Goal: Information Seeking & Learning: Learn about a topic

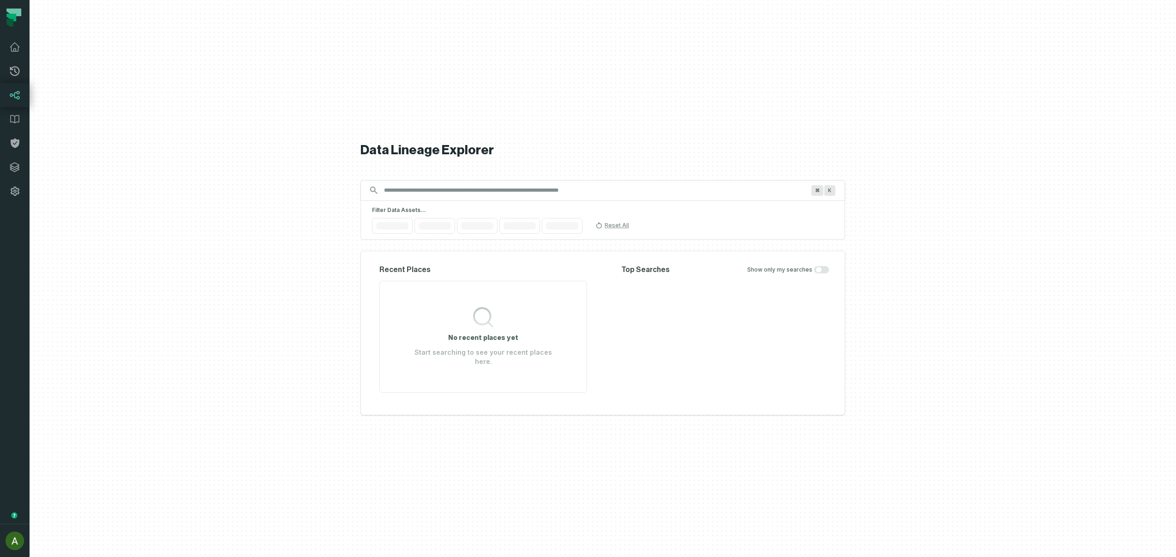
click at [456, 194] on input "Discovery Provider cmdk menu" at bounding box center [595, 190] width 432 height 15
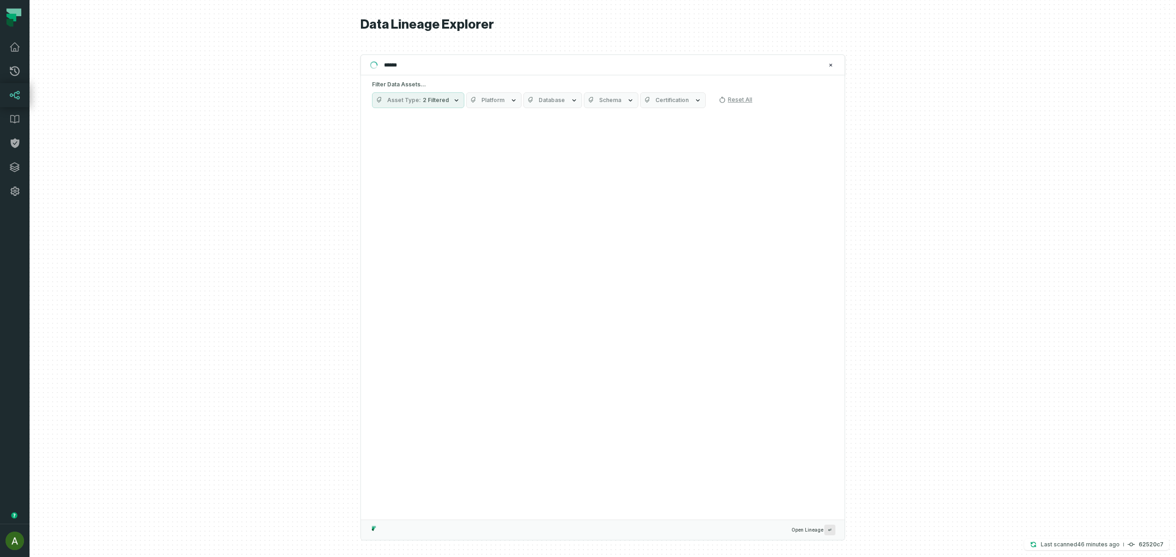
type input "******"
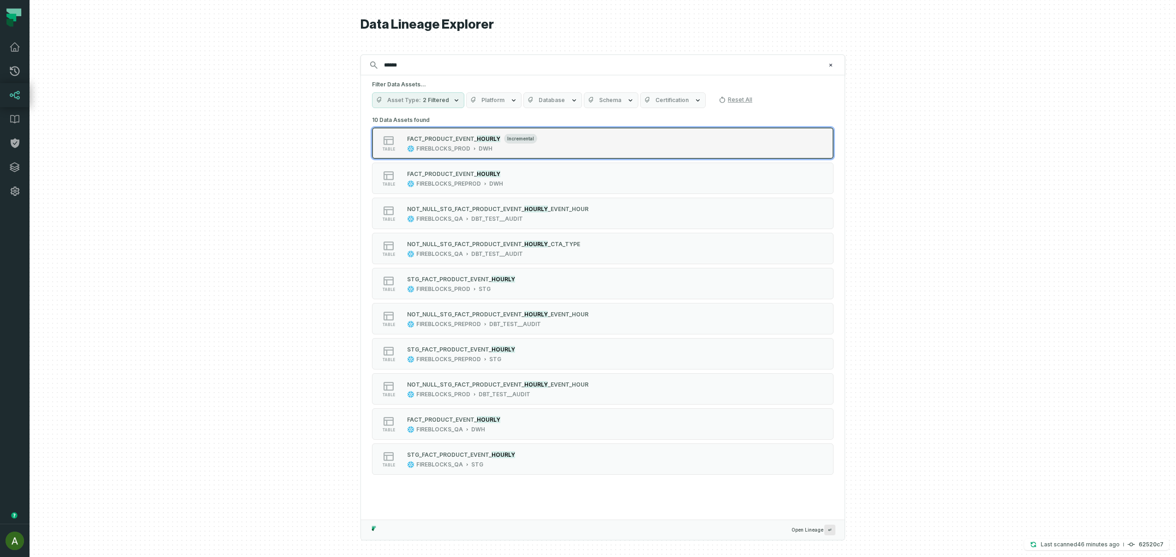
click at [474, 153] on button "table FACT_PRODUCT_EVE NT_ HOURLY incremental FIREBLOCKS_PROD DWH" at bounding box center [603, 142] width 462 height 31
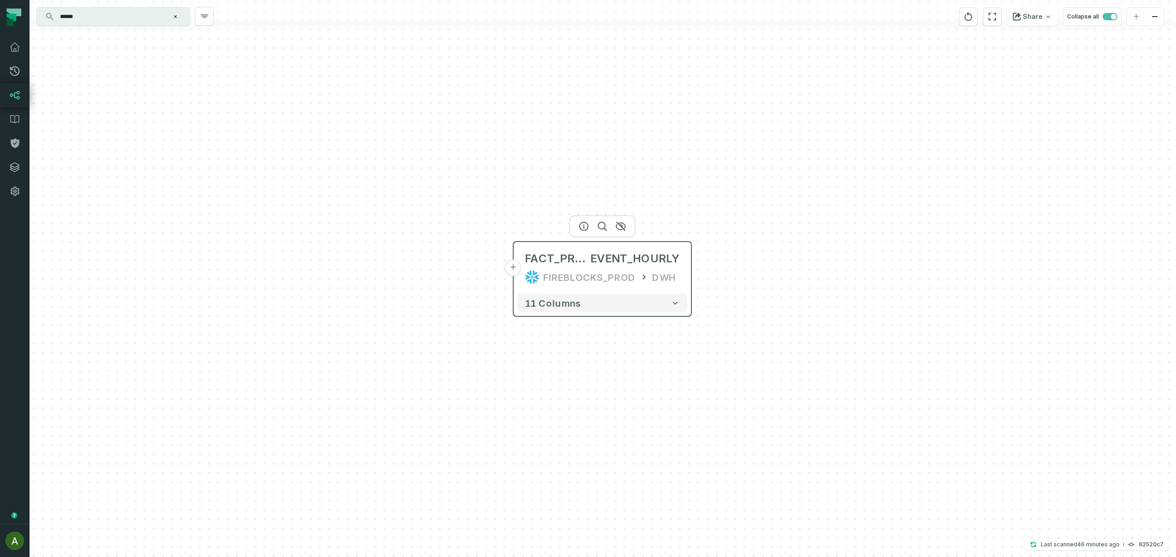
click at [518, 264] on button "+" at bounding box center [513, 267] width 17 height 17
click at [514, 271] on button "+" at bounding box center [513, 267] width 17 height 17
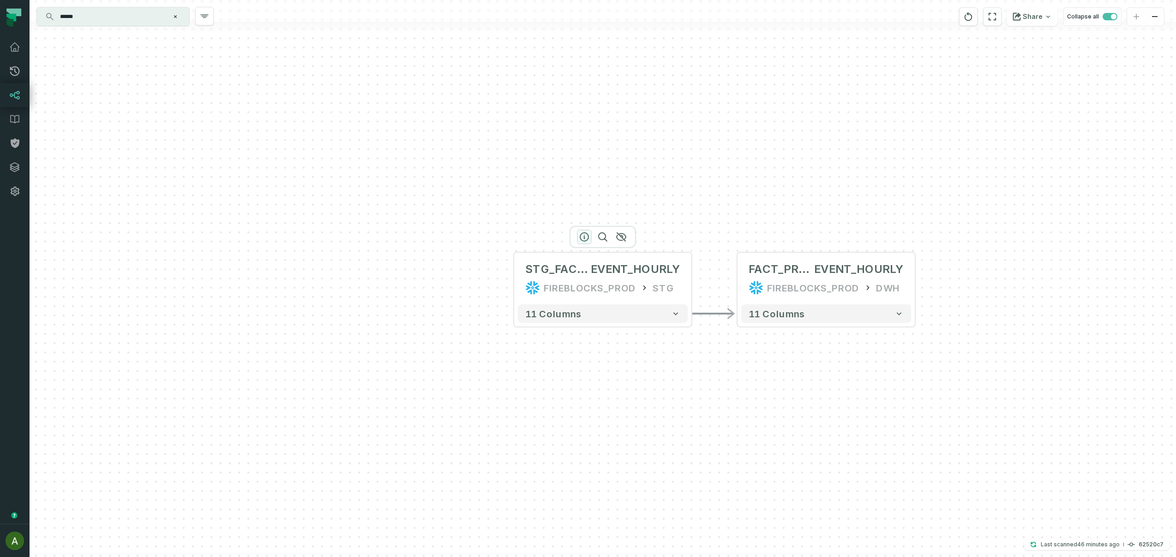
click at [581, 239] on icon "button" at bounding box center [584, 237] width 8 height 8
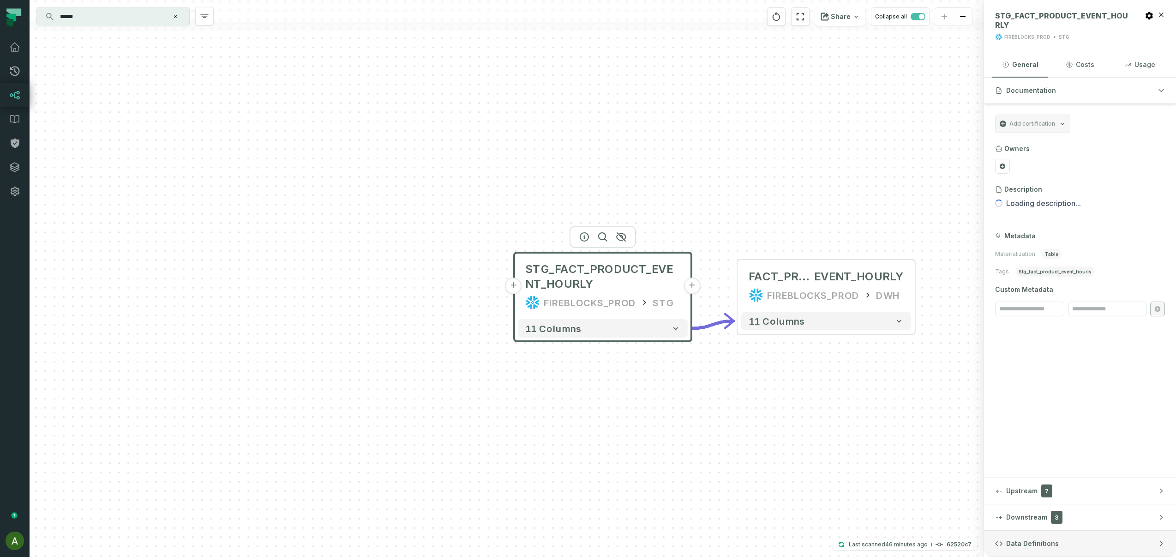
click at [1028, 548] on button "Data Definitions" at bounding box center [1080, 544] width 192 height 26
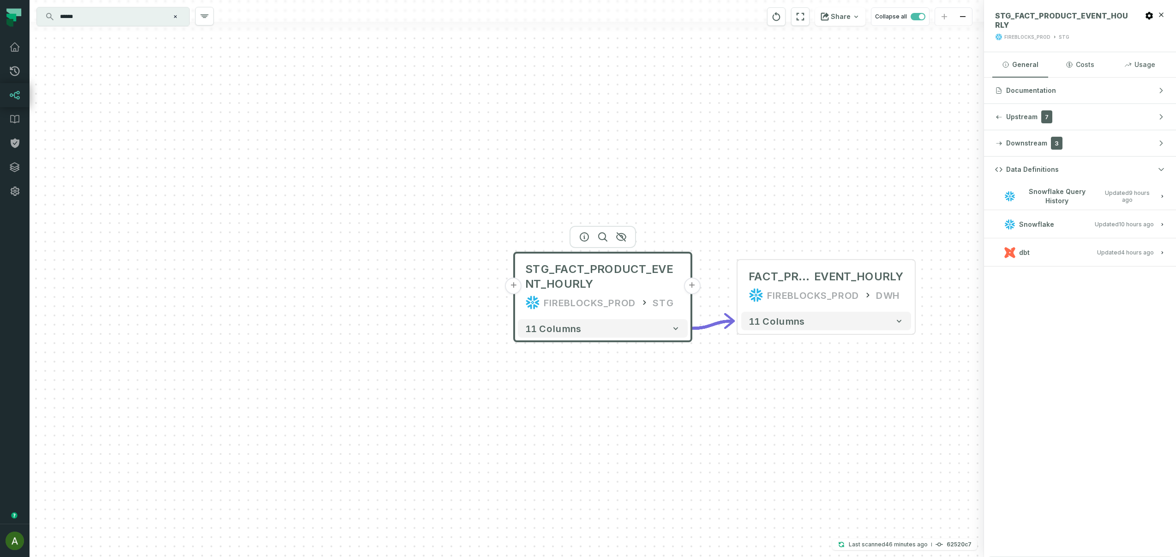
click at [1027, 253] on span "dbt" at bounding box center [1024, 252] width 11 height 9
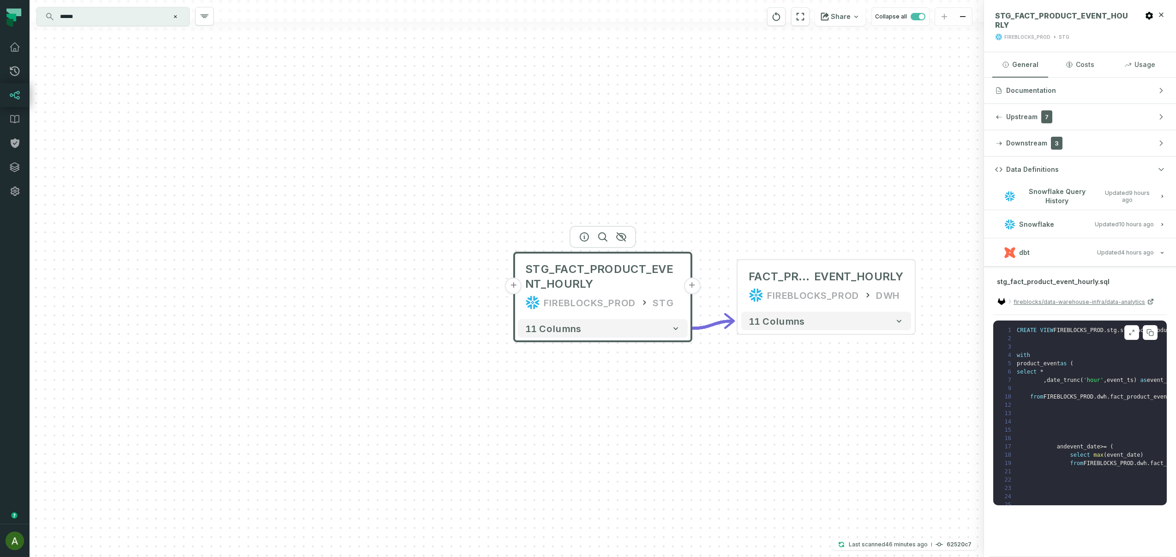
click at [1133, 334] on icon at bounding box center [1132, 332] width 6 height 7
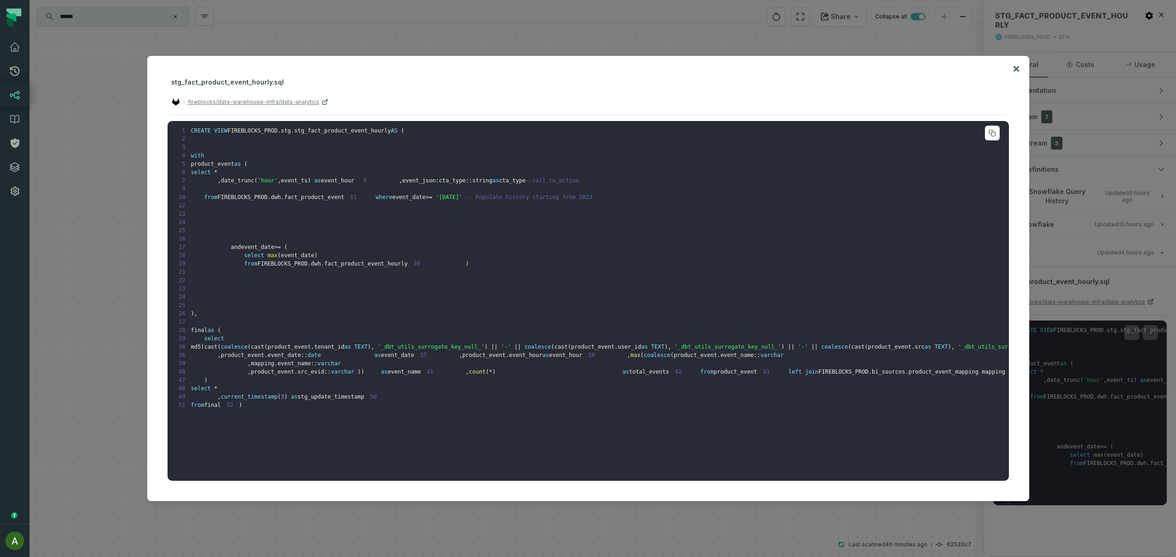
click at [271, 250] on span "event_date" at bounding box center [257, 247] width 33 height 6
click at [269, 250] on span "event_date" at bounding box center [257, 247] width 33 height 6
click at [297, 259] on span "event_date" at bounding box center [297, 255] width 33 height 6
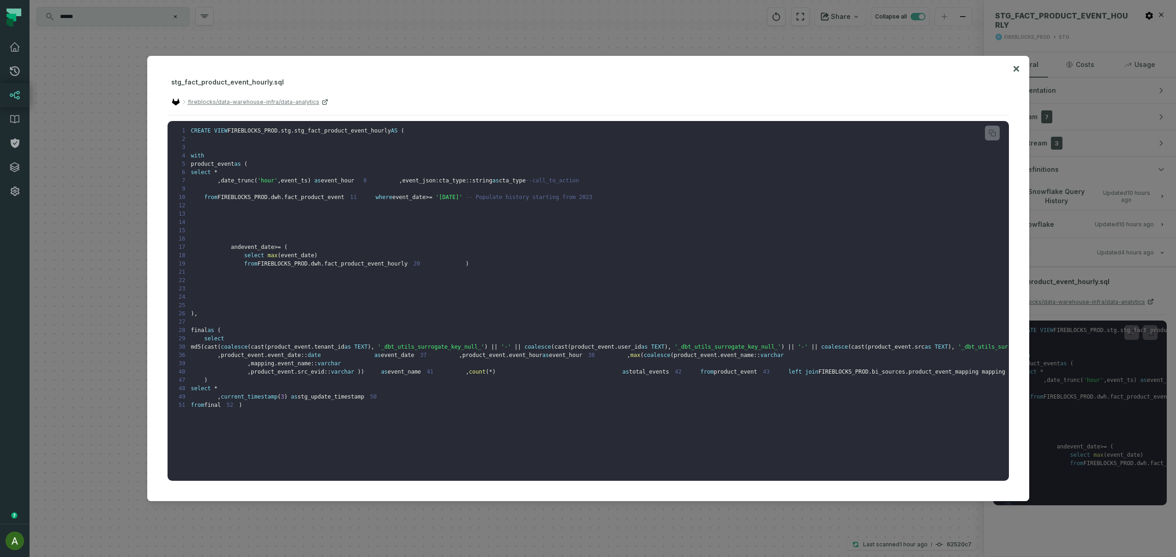
click at [515, 19] on div at bounding box center [588, 278] width 1176 height 557
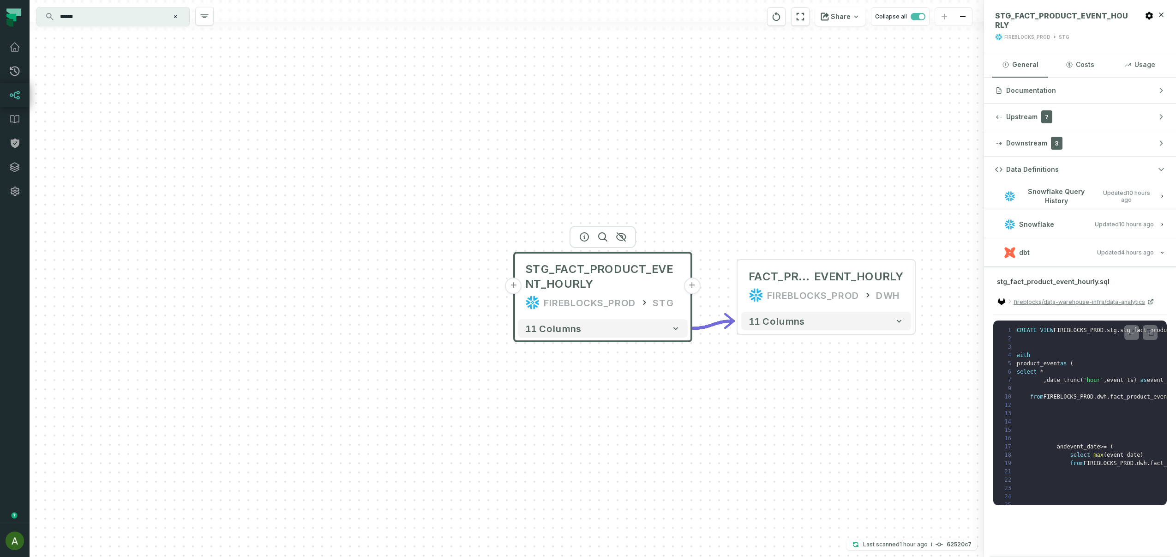
click at [512, 283] on button "+" at bounding box center [514, 285] width 17 height 17
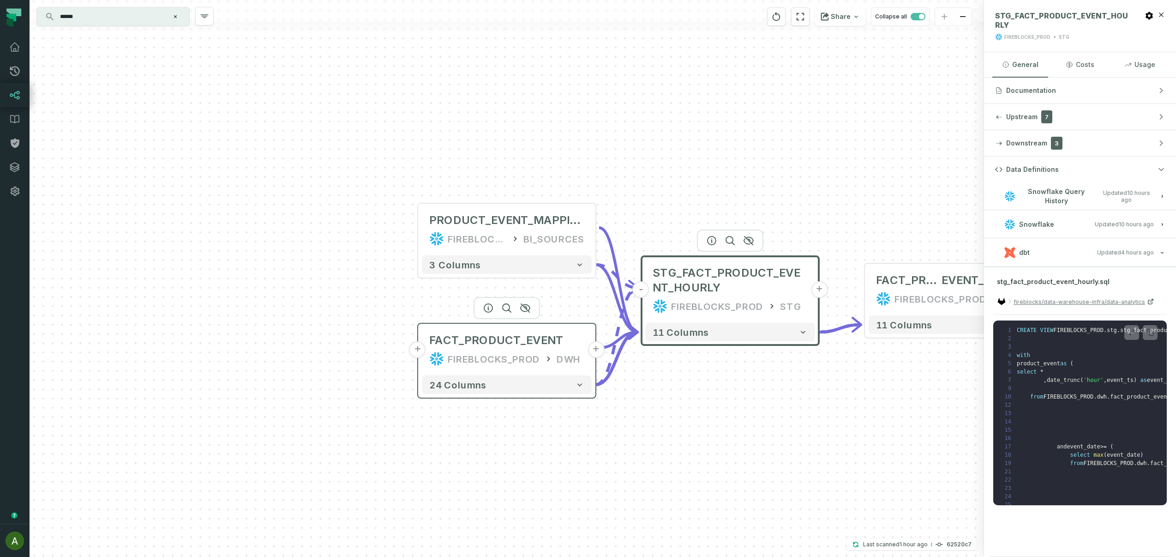
click at [417, 350] on button "+" at bounding box center [418, 349] width 17 height 17
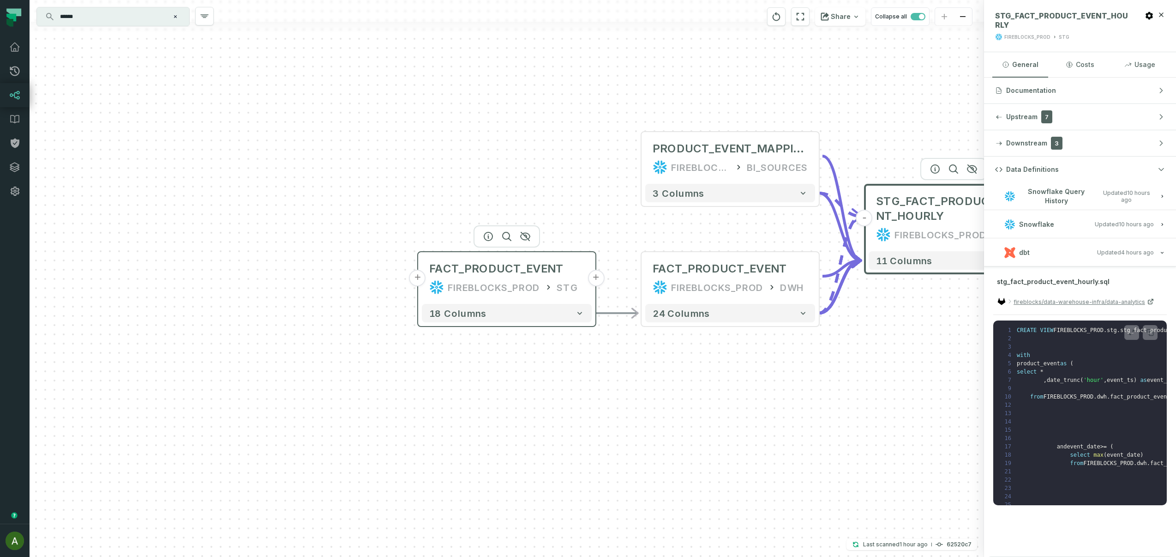
click at [420, 282] on button "+" at bounding box center [418, 278] width 17 height 17
click at [419, 277] on button "+" at bounding box center [418, 278] width 17 height 17
click at [437, 275] on div "FACT_PRODUCT_EVENT" at bounding box center [496, 268] width 135 height 15
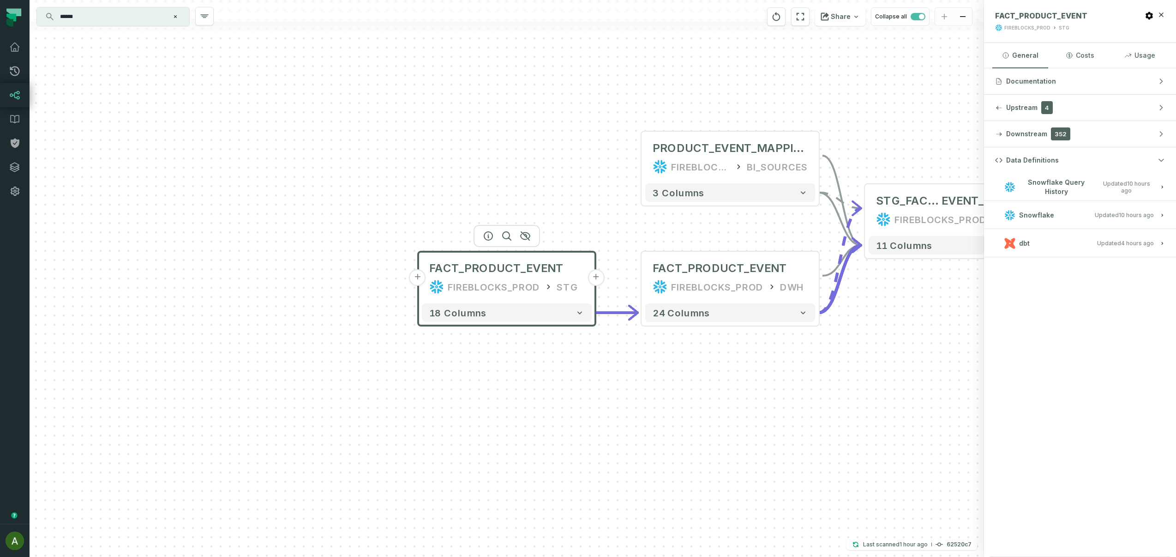
click at [414, 277] on button "+" at bounding box center [418, 277] width 17 height 17
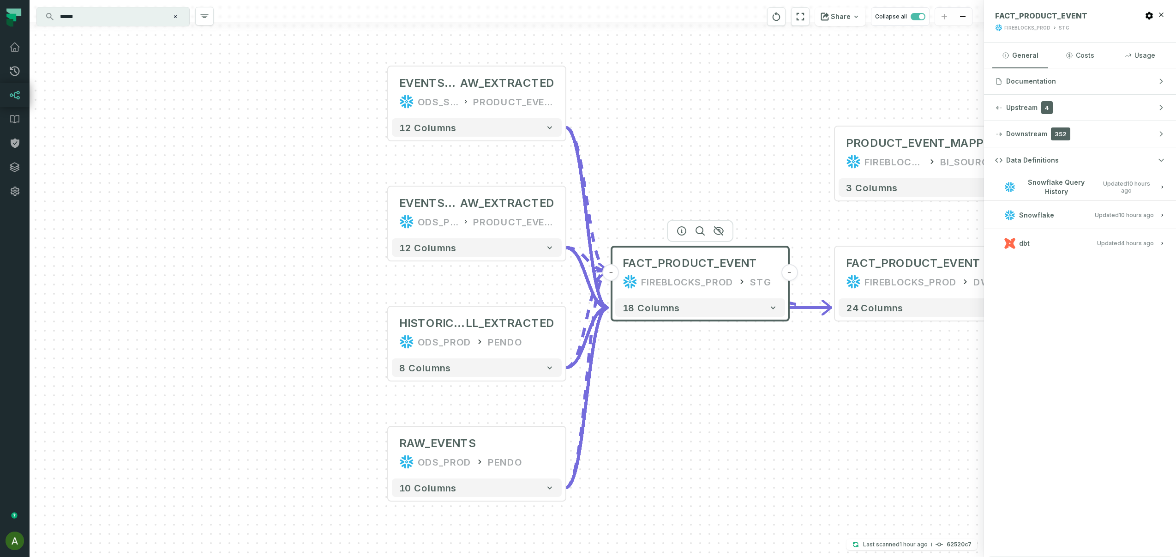
drag, startPoint x: 360, startPoint y: 301, endPoint x: 328, endPoint y: 260, distance: 51.0
click at [328, 260] on div "EVENTS_COLLECTOR_R AW_EXTRACTED ODS_SANDBOX PRODUCT_EVENTS + 12 columns EVENTS_…" at bounding box center [507, 278] width 955 height 557
click at [495, 217] on div "PRODUCT_EVENTS" at bounding box center [512, 220] width 81 height 15
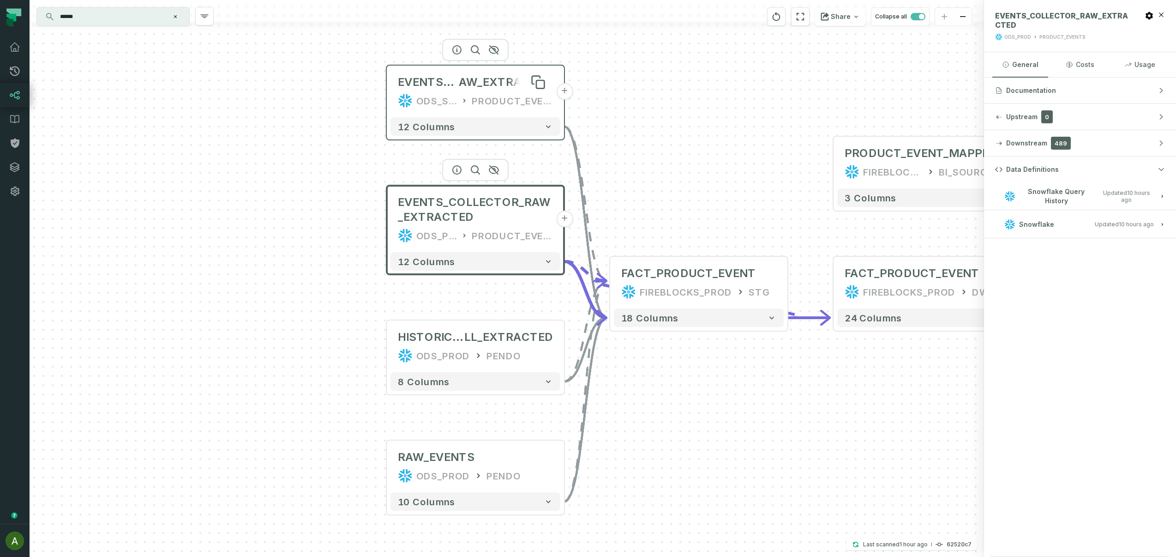
click at [485, 83] on span "AW_EXTRACTED" at bounding box center [506, 82] width 94 height 15
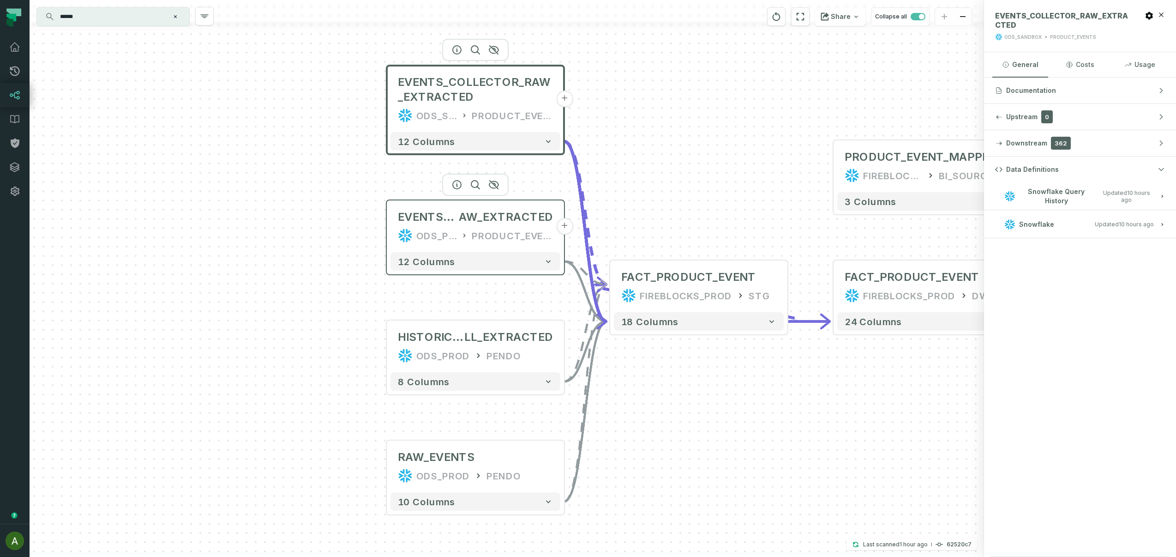
click at [448, 225] on div "EVENTS_COLLECTOR_R AW_EXTRACTED ODS_PROD PRODUCT_EVENTS" at bounding box center [476, 226] width 170 height 44
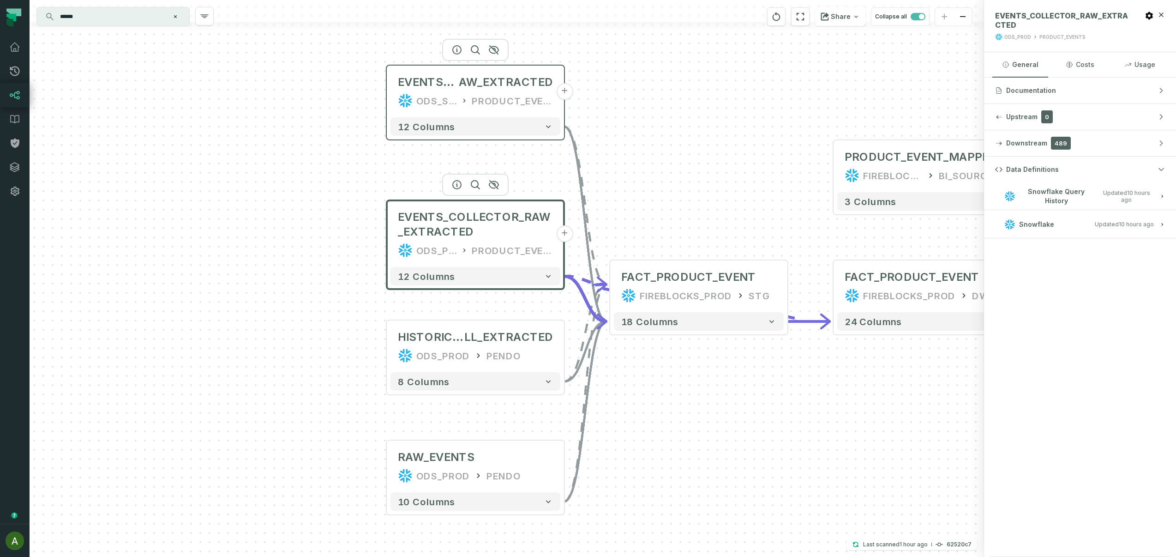
click at [467, 97] on icon at bounding box center [464, 100] width 7 height 9
click at [458, 83] on span "EVENTS_COLLECTOR_R" at bounding box center [428, 81] width 61 height 15
